Goal: Task Accomplishment & Management: Complete application form

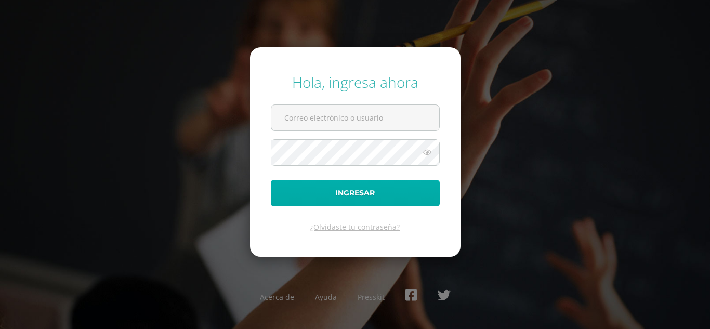
type input "[EMAIL_ADDRESS][DOMAIN_NAME]"
click at [356, 194] on button "Ingresar" at bounding box center [355, 193] width 169 height 27
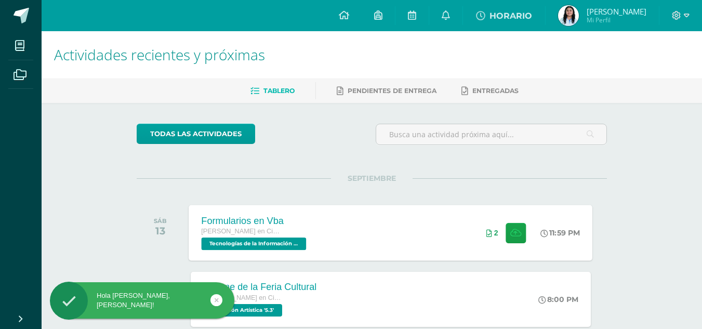
click at [402, 245] on div "Formularios en Vba [PERSON_NAME] en Ciencias y Letras Tecnologías de la Informa…" at bounding box center [391, 233] width 404 height 56
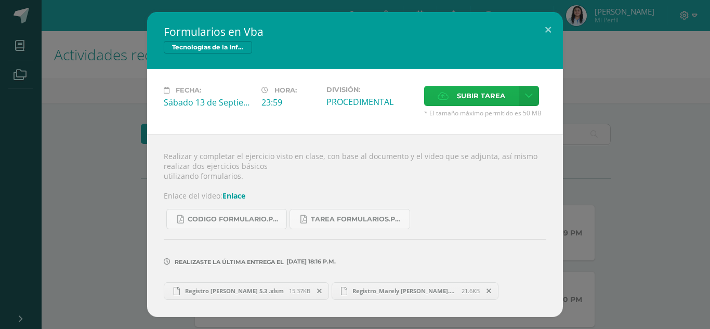
click at [481, 90] on span "Subir tarea" at bounding box center [481, 95] width 48 height 19
click at [0, 0] on input "Subir tarea" at bounding box center [0, 0] width 0 height 0
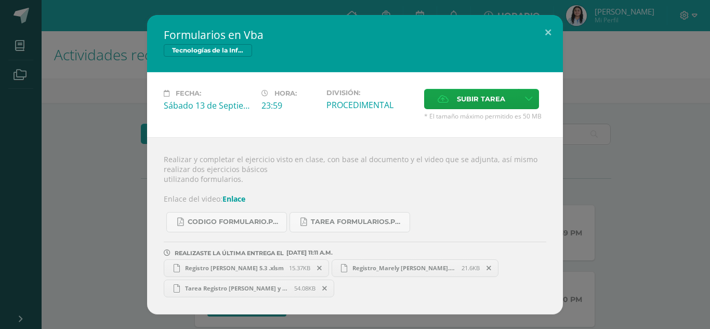
click at [277, 292] on link "Tarea Registro [PERSON_NAME] y [PERSON_NAME].xlsm 54.08KB" at bounding box center [249, 289] width 170 height 18
click at [546, 29] on button at bounding box center [548, 32] width 30 height 35
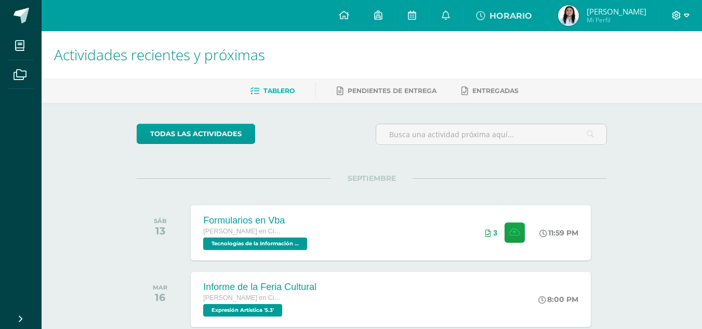
click at [678, 14] on icon at bounding box center [676, 15] width 9 height 9
click at [641, 68] on span "Cerrar sesión" at bounding box center [654, 70] width 47 height 10
